Goal: Task Accomplishment & Management: Complete application form

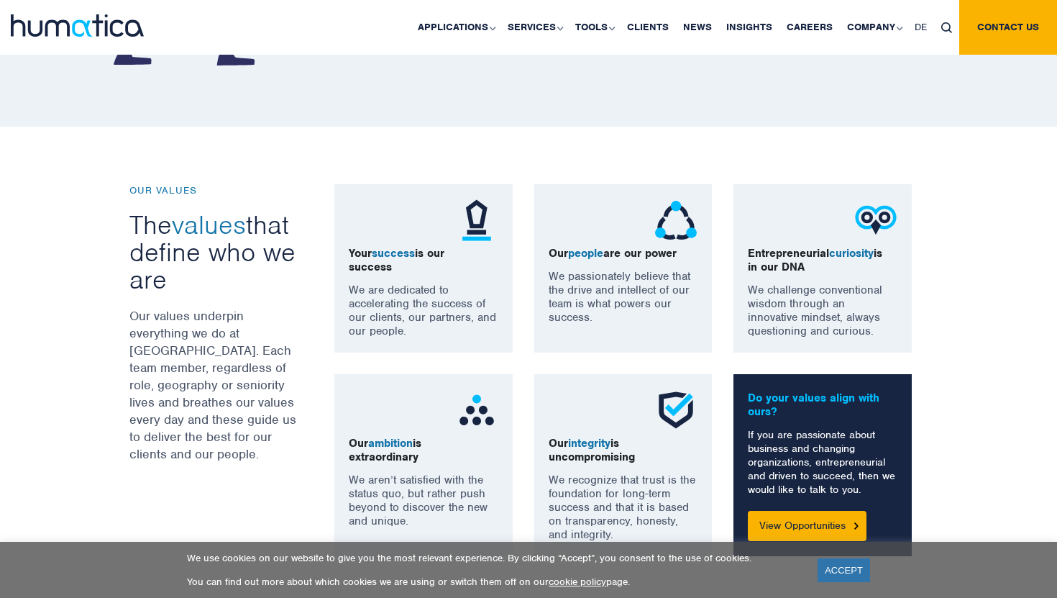
scroll to position [998, 0]
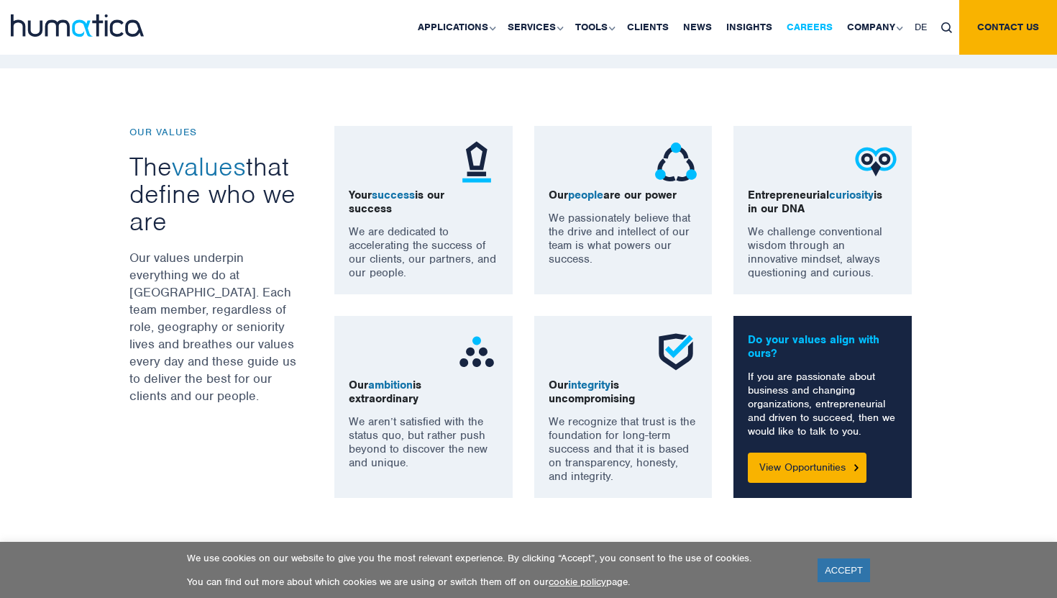
click at [803, 30] on link "Careers" at bounding box center [809, 27] width 60 height 55
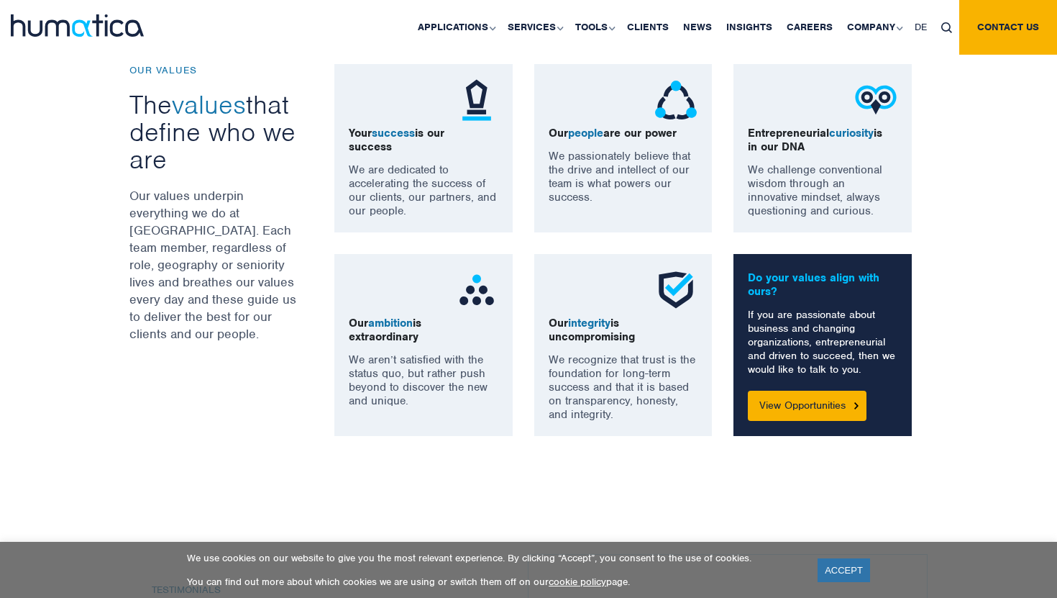
scroll to position [1061, 0]
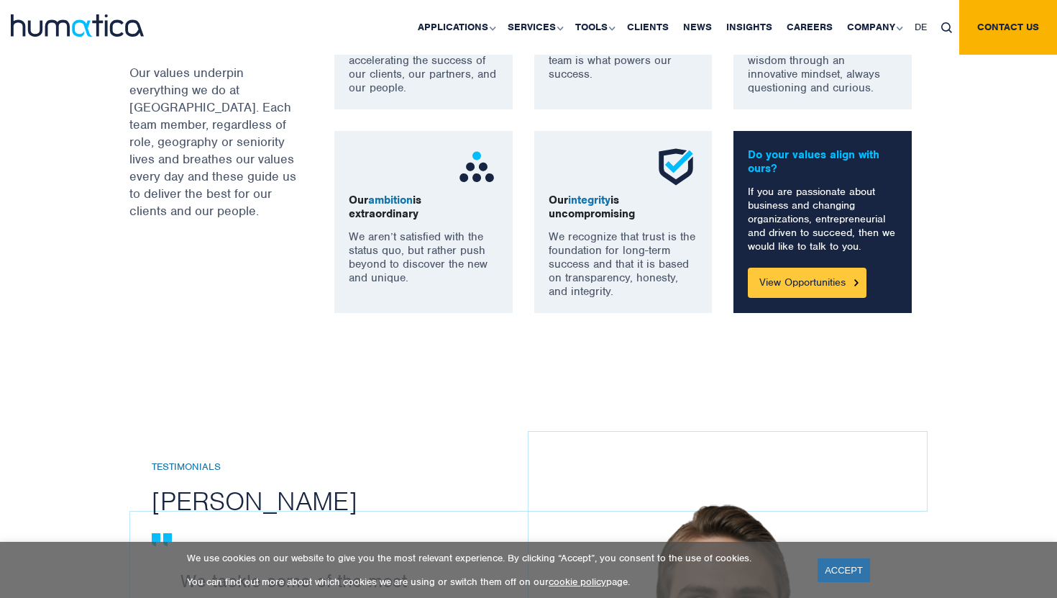
click at [759, 280] on link "View Opportunities" at bounding box center [807, 282] width 119 height 30
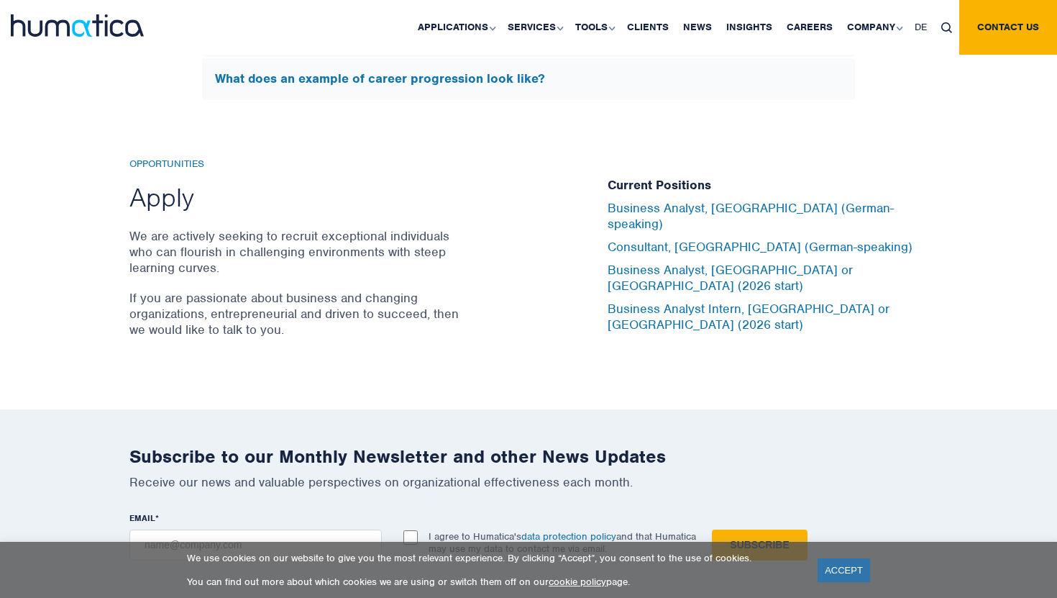
scroll to position [4701, 0]
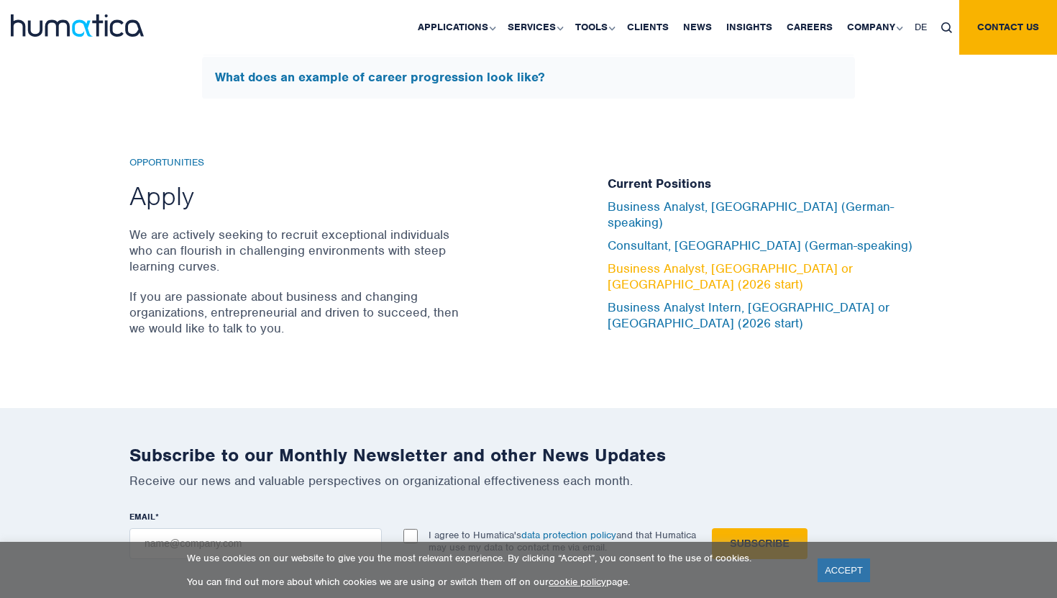
click at [638, 273] on link "Business Analyst, [GEOGRAPHIC_DATA] or [GEOGRAPHIC_DATA] (2026 start)" at bounding box center [730, 276] width 245 height 32
